Goal: Task Accomplishment & Management: Manage account settings

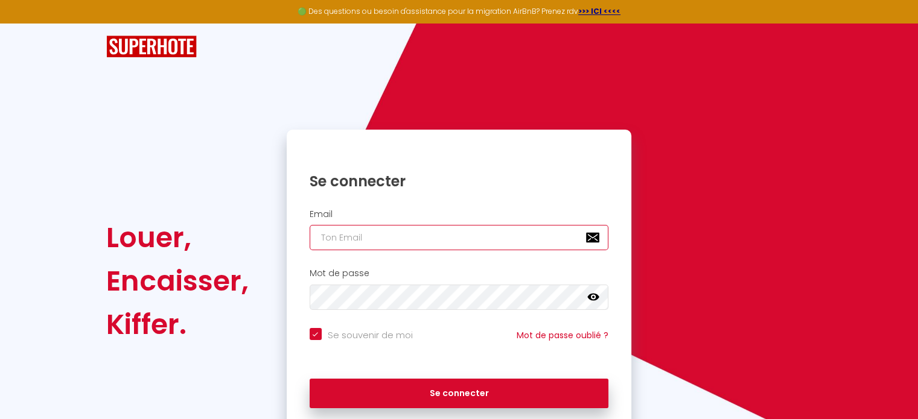
type input "[EMAIL_ADDRESS][DOMAIN_NAME]"
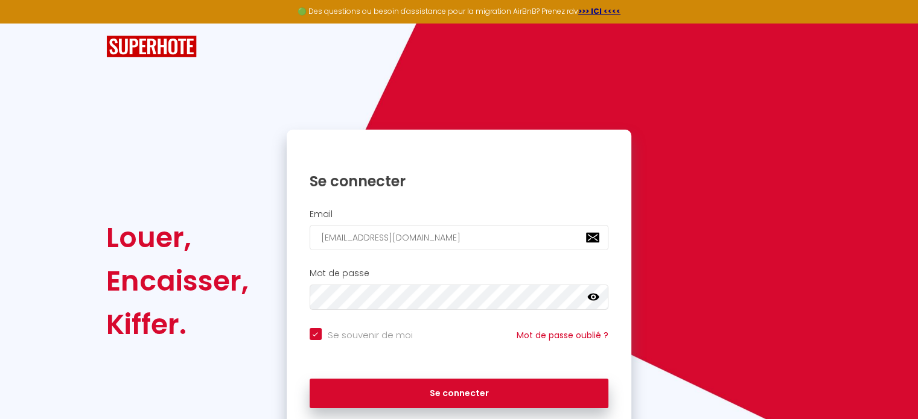
click at [596, 296] on icon at bounding box center [593, 297] width 12 height 7
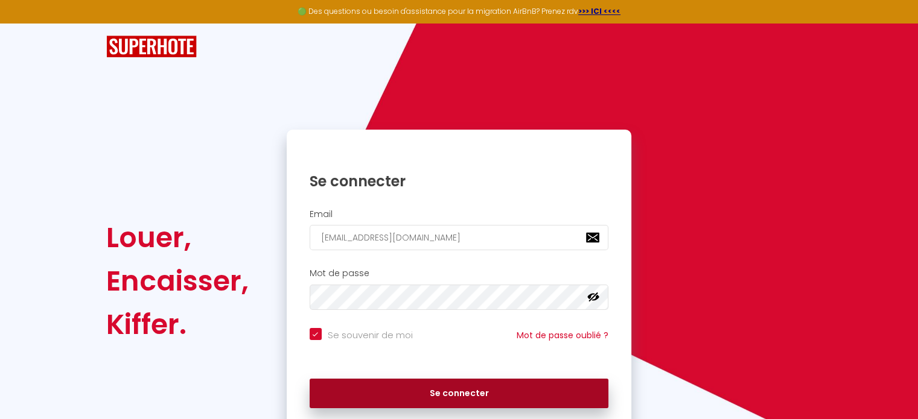
click at [438, 389] on button "Se connecter" at bounding box center [459, 394] width 299 height 30
checkbox input "true"
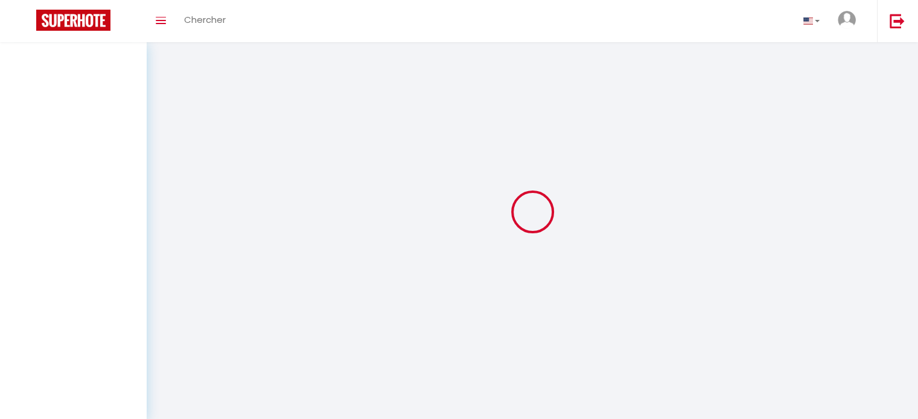
select select
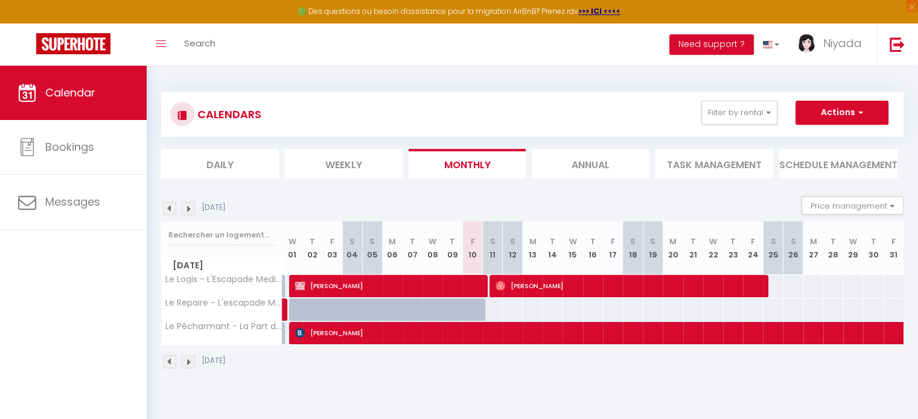
select select
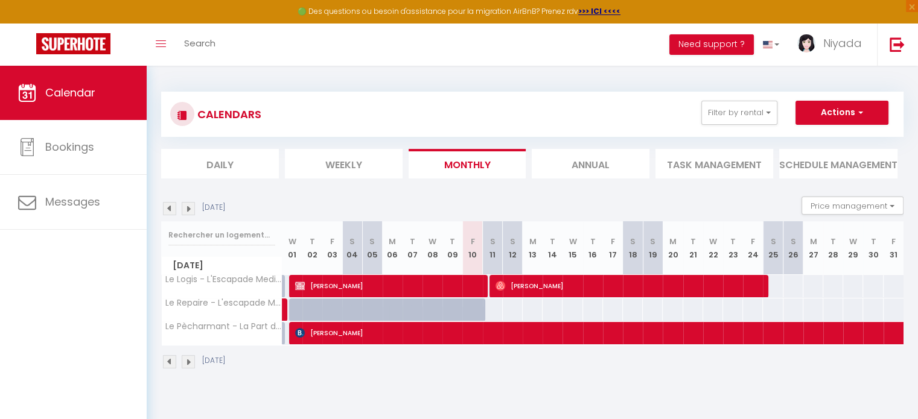
select select
click at [541, 288] on span "[PERSON_NAME]" at bounding box center [628, 286] width 266 height 23
select select "OK"
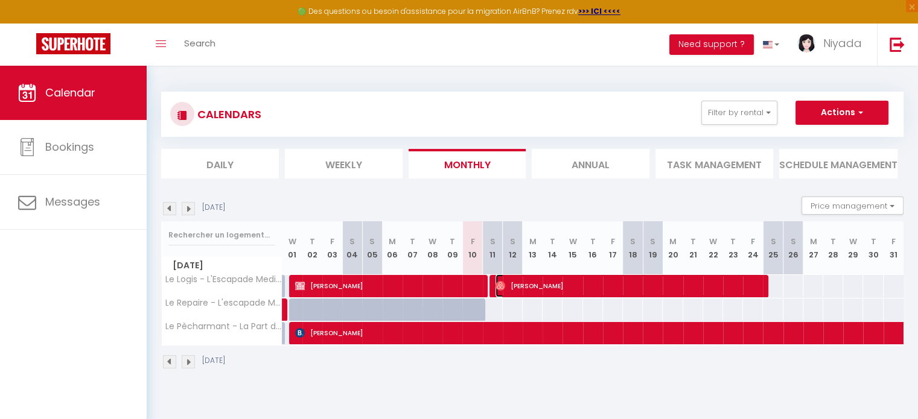
select select "1"
select select "0"
select select "1"
select select
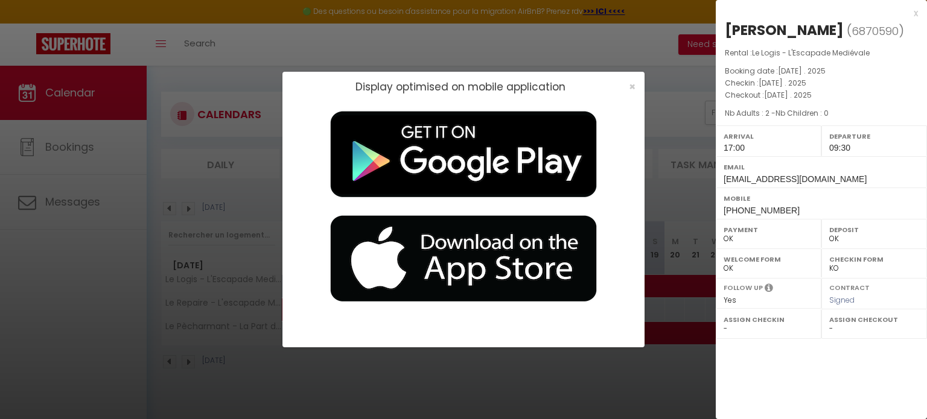
click at [915, 14] on div "x" at bounding box center [817, 13] width 202 height 14
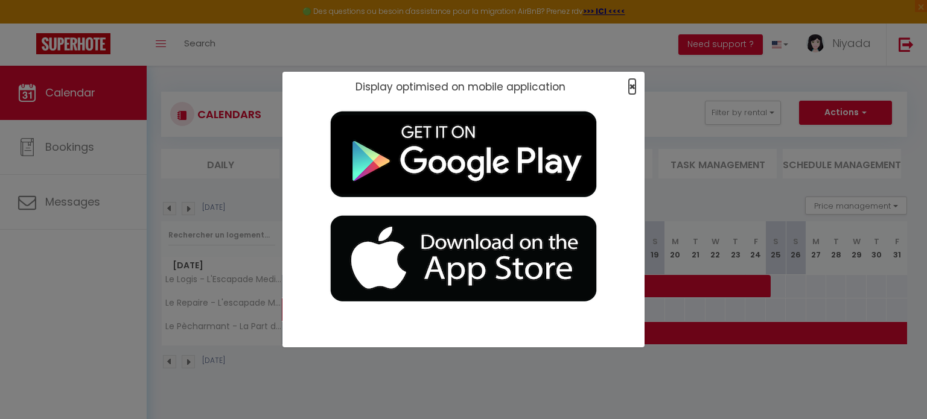
click at [632, 86] on span "×" at bounding box center [632, 86] width 7 height 15
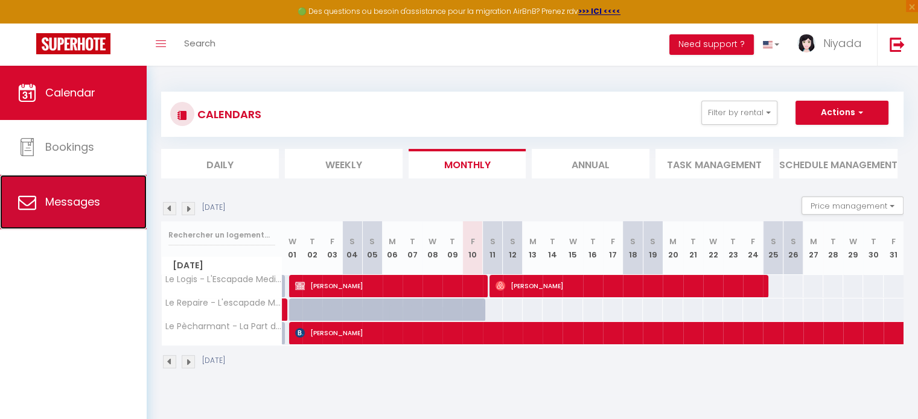
click at [62, 204] on span "Messages" at bounding box center [72, 201] width 55 height 15
select select "message"
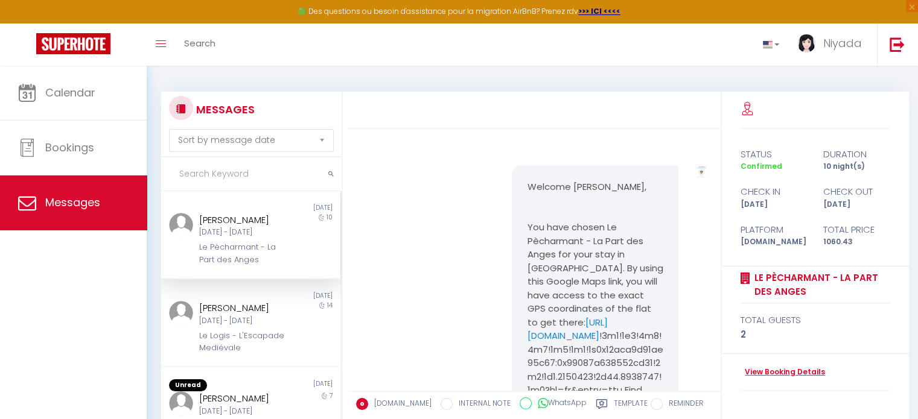
scroll to position [6353, 0]
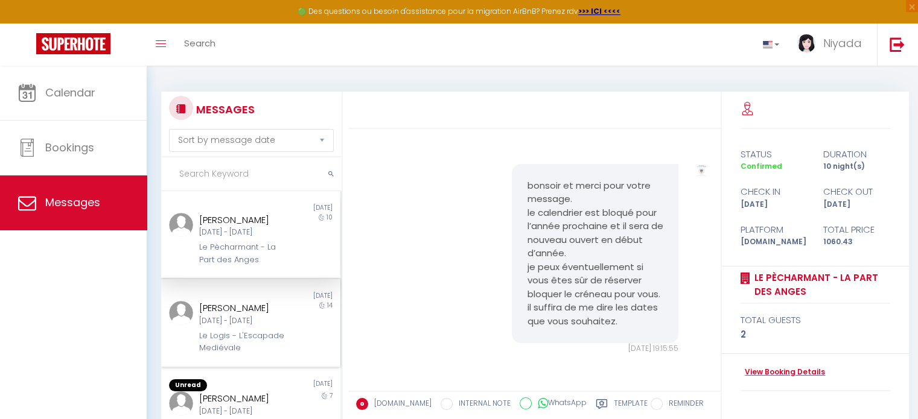
click at [223, 316] on div "[PERSON_NAME]" at bounding box center [243, 308] width 89 height 14
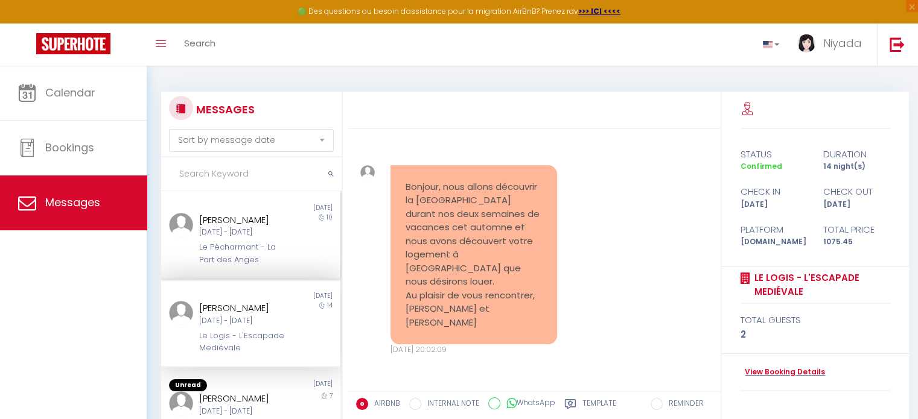
click at [214, 234] on div "[DATE] - [DATE]" at bounding box center [243, 232] width 89 height 11
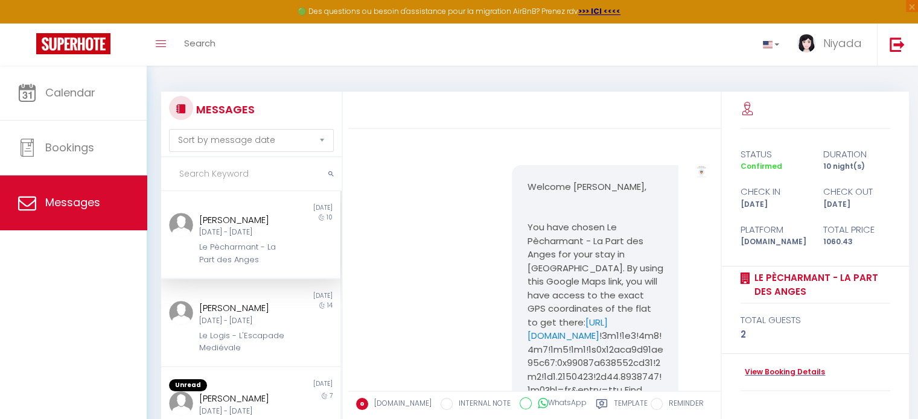
scroll to position [6353, 0]
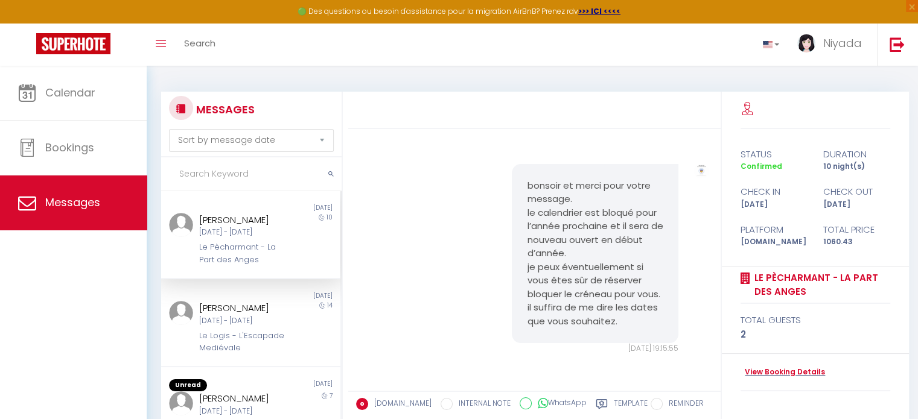
click at [695, 164] on img at bounding box center [701, 171] width 14 height 14
click at [694, 164] on img at bounding box center [701, 171] width 14 height 14
drag, startPoint x: 691, startPoint y: 155, endPoint x: 695, endPoint y: 205, distance: 49.7
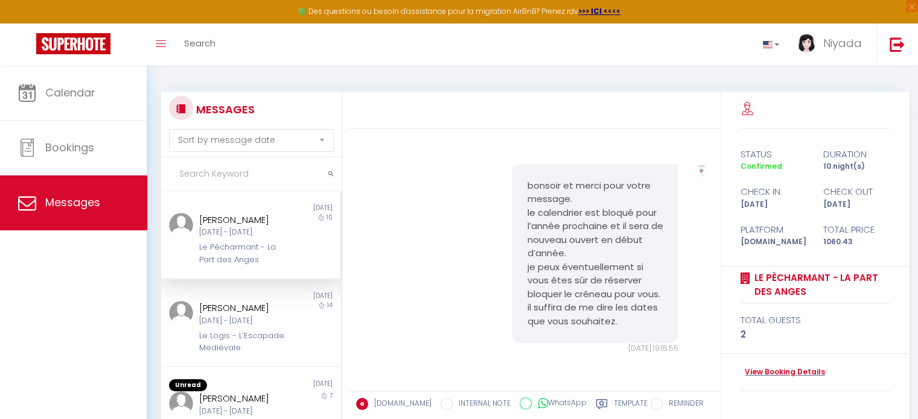
click at [695, 205] on div "Note Sms" at bounding box center [701, 259] width 30 height 191
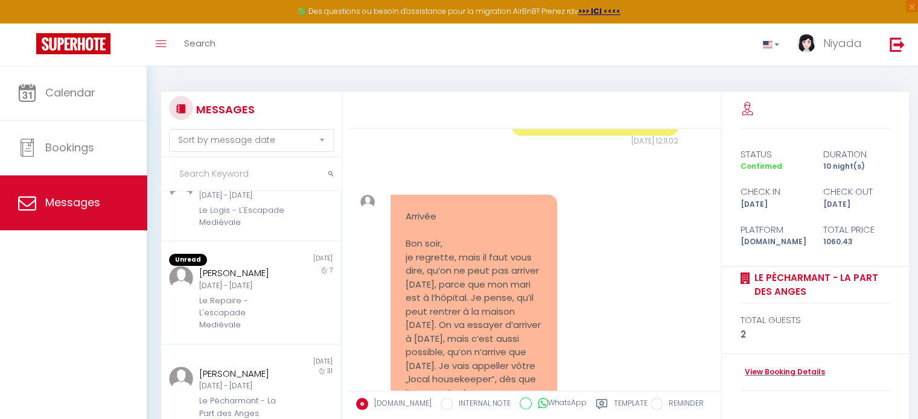
scroll to position [129, 0]
click at [217, 328] on div "Le Repaire - L'escapade Mediévale" at bounding box center [243, 309] width 89 height 37
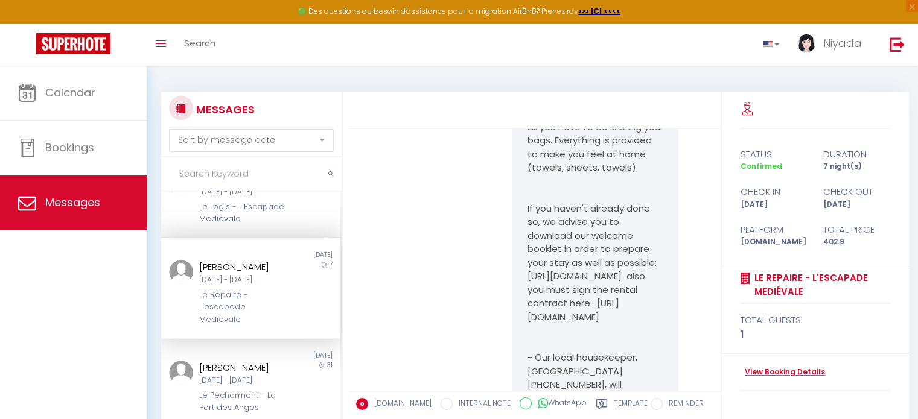
scroll to position [4337, 0]
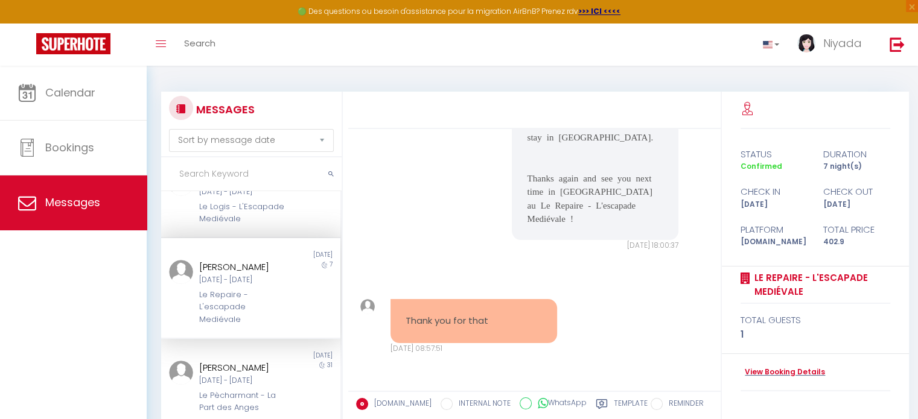
click at [0, 378] on div "Calendar Bookings Messages" at bounding box center [73, 256] width 147 height 380
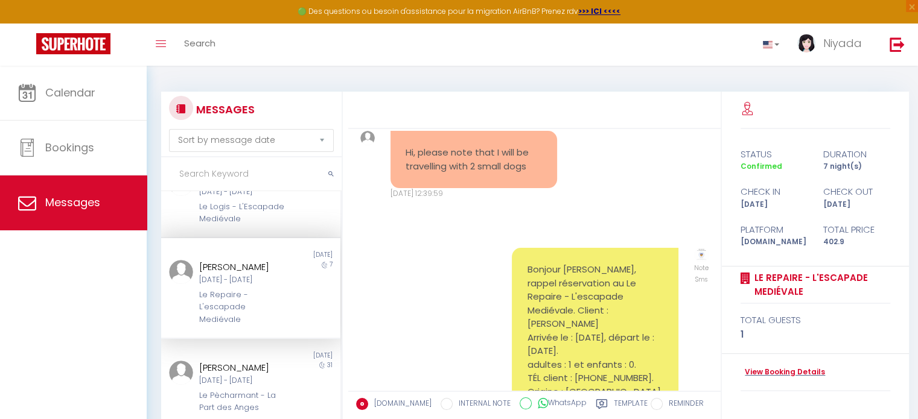
scroll to position [1290, 0]
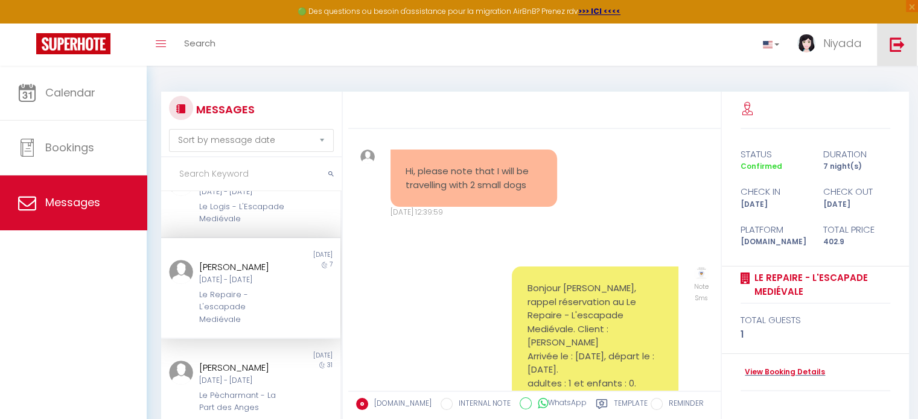
click at [898, 45] on img at bounding box center [896, 44] width 15 height 15
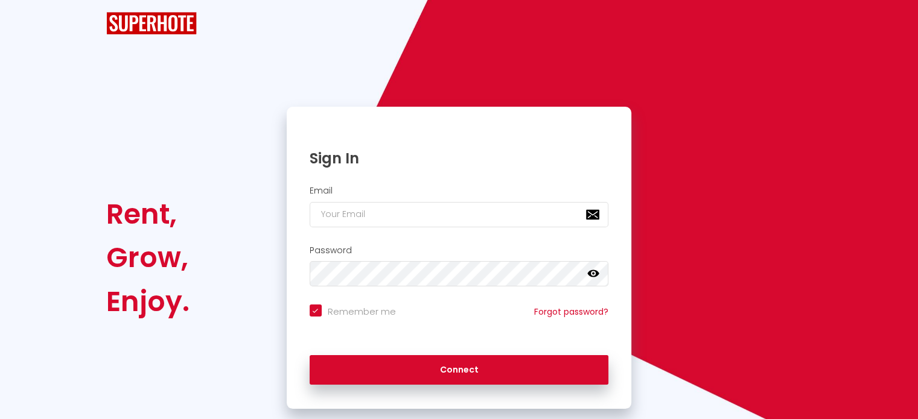
checkbox input "true"
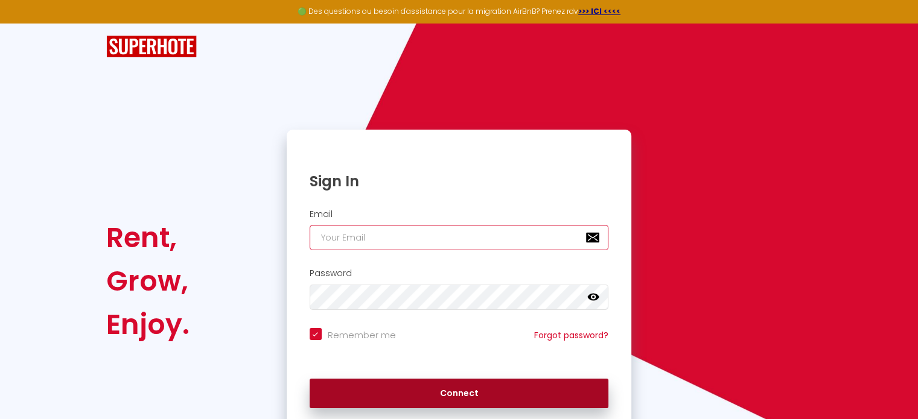
type input "[EMAIL_ADDRESS][DOMAIN_NAME]"
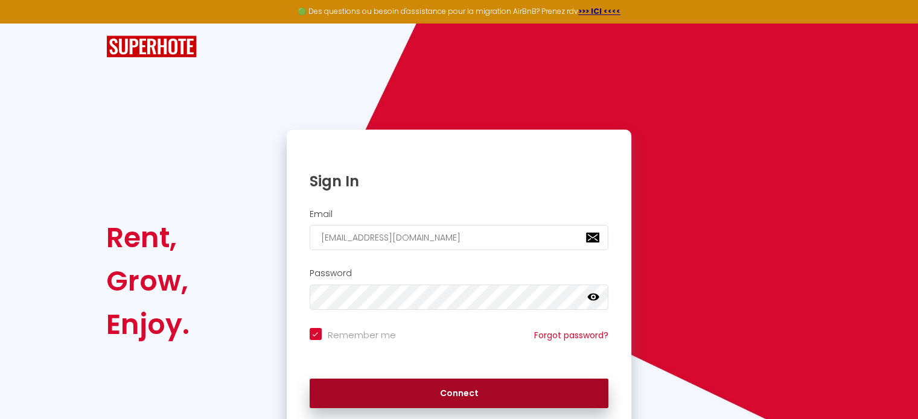
checkbox input "true"
